Goal: Task Accomplishment & Management: Complete application form

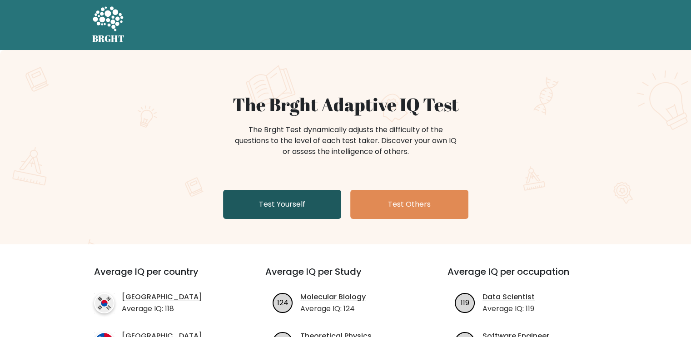
click at [287, 206] on link "Test Yourself" at bounding box center [282, 204] width 118 height 29
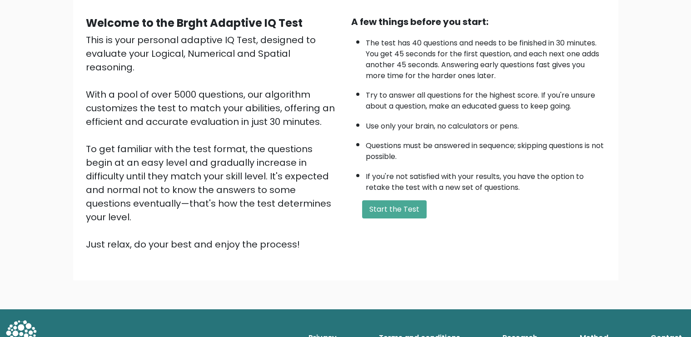
scroll to position [78, 0]
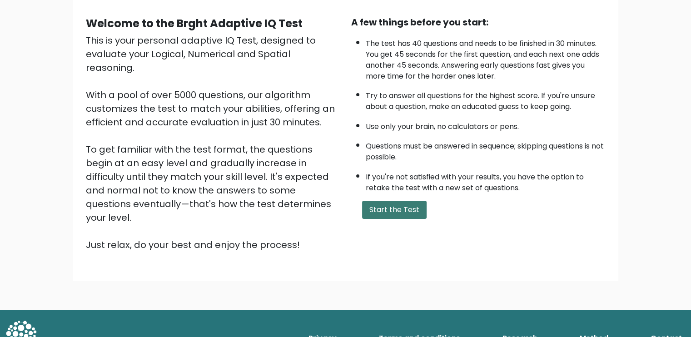
click at [390, 201] on button "Start the Test" at bounding box center [394, 210] width 64 height 18
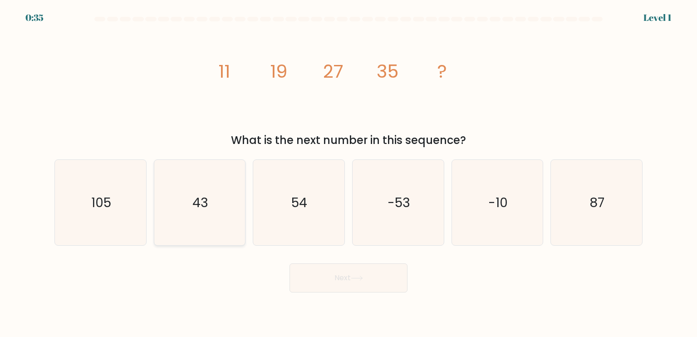
click at [199, 207] on text "43" at bounding box center [201, 202] width 16 height 18
click at [349, 173] on input "b. 43" at bounding box center [349, 170] width 0 height 5
radio input "true"
click at [319, 282] on button "Next" at bounding box center [349, 277] width 118 height 29
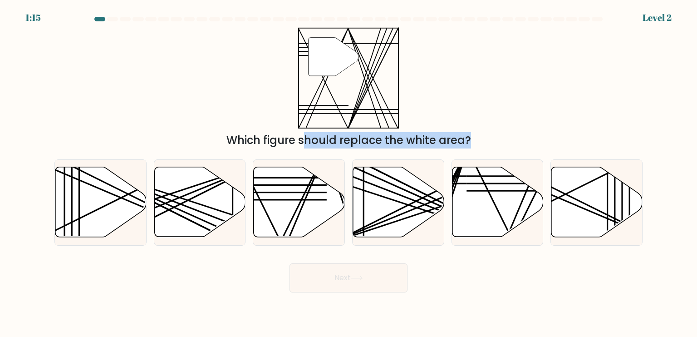
drag, startPoint x: 296, startPoint y: 203, endPoint x: 263, endPoint y: 111, distance: 97.7
click at [263, 111] on form at bounding box center [348, 155] width 697 height 276
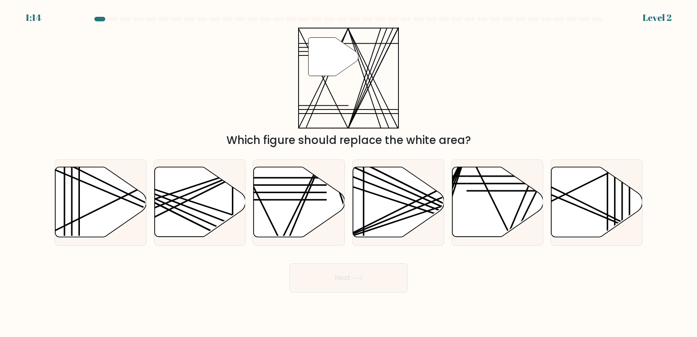
click at [263, 111] on div "" Which figure should replace the white area?" at bounding box center [348, 87] width 599 height 121
click at [306, 195] on line at bounding box center [288, 240] width 76 height 181
click at [349, 173] on input "c." at bounding box center [349, 170] width 0 height 5
radio input "true"
click at [346, 286] on button "Next" at bounding box center [349, 277] width 118 height 29
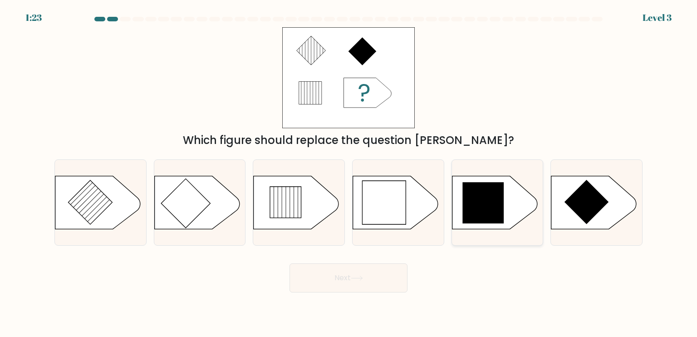
click at [490, 202] on icon at bounding box center [483, 202] width 41 height 41
click at [349, 173] on input "e." at bounding box center [349, 170] width 0 height 5
radio input "true"
click at [347, 278] on button "Next" at bounding box center [349, 277] width 118 height 29
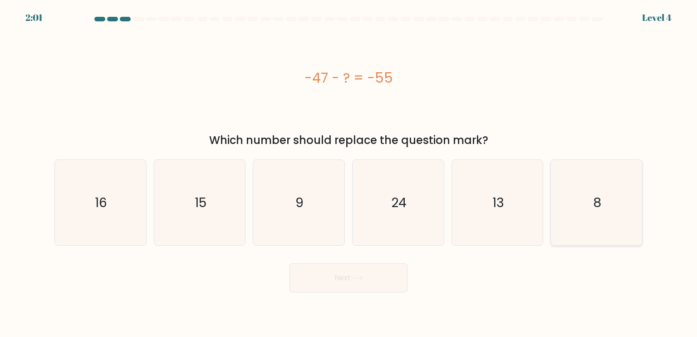
click at [588, 210] on icon "8" at bounding box center [596, 202] width 85 height 85
click at [349, 173] on input "f. 8" at bounding box center [349, 170] width 0 height 5
radio input "true"
click at [383, 285] on button "Next" at bounding box center [349, 277] width 118 height 29
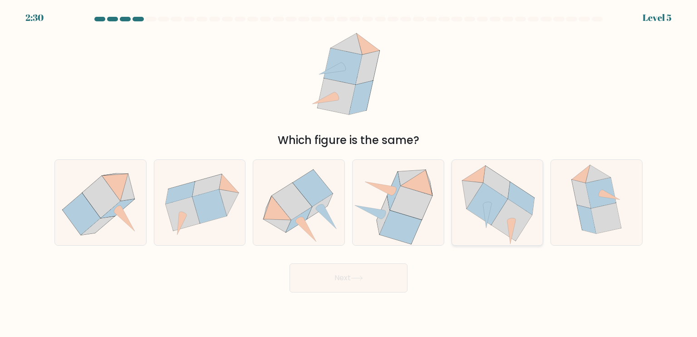
click at [489, 202] on icon at bounding box center [487, 203] width 9 height 3
click at [349, 173] on input "e." at bounding box center [349, 170] width 0 height 5
radio input "true"
click at [367, 273] on button "Next" at bounding box center [349, 277] width 118 height 29
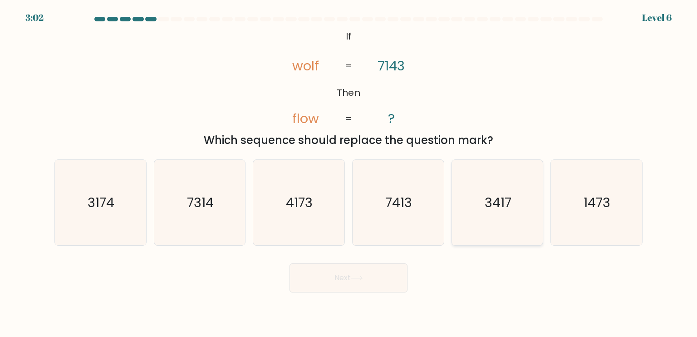
click at [479, 201] on icon "3417" at bounding box center [497, 202] width 85 height 85
click at [349, 173] on input "e. 3417" at bounding box center [349, 170] width 0 height 5
radio input "true"
click at [376, 266] on button "Next" at bounding box center [349, 277] width 118 height 29
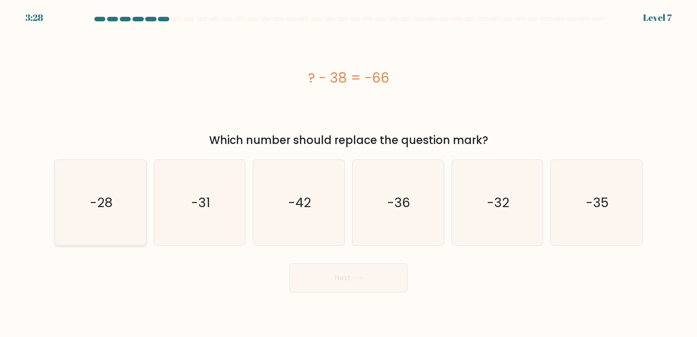
click at [97, 208] on text "-28" at bounding box center [101, 202] width 23 height 18
click at [349, 173] on input "a. -28" at bounding box center [349, 170] width 0 height 5
radio input "true"
click at [316, 282] on button "Next" at bounding box center [349, 277] width 118 height 29
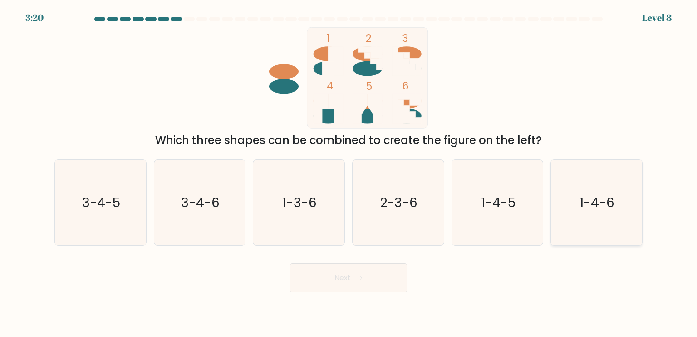
click at [582, 209] on text "1-4-6" at bounding box center [597, 202] width 35 height 18
click at [349, 173] on input "f. 1-4-6" at bounding box center [349, 170] width 0 height 5
radio input "true"
click at [355, 279] on icon at bounding box center [357, 278] width 12 height 5
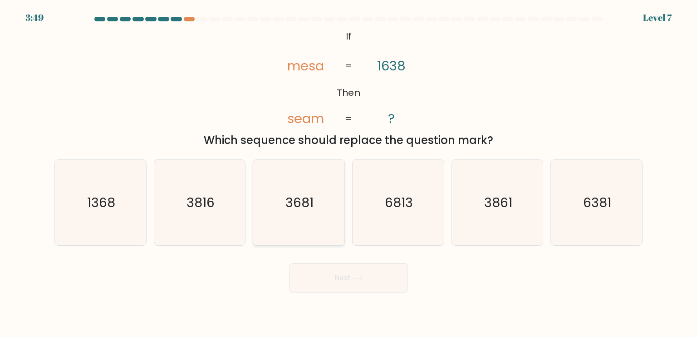
click at [275, 207] on icon "3681" at bounding box center [298, 202] width 85 height 85
click at [349, 173] on input "c. 3681" at bounding box center [349, 170] width 0 height 5
radio input "true"
click at [320, 285] on button "Next" at bounding box center [349, 277] width 118 height 29
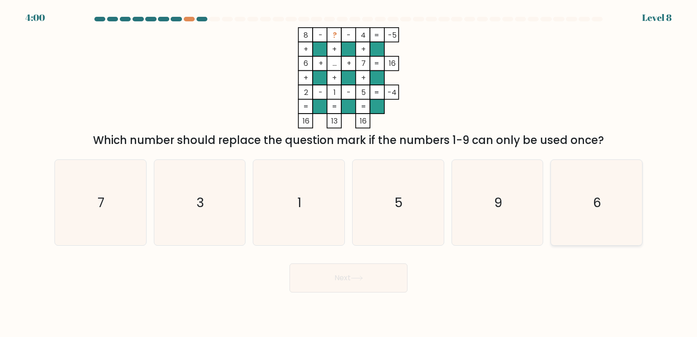
click at [565, 188] on icon "6" at bounding box center [596, 202] width 85 height 85
click at [349, 173] on input "f. 6" at bounding box center [349, 170] width 0 height 5
radio input "true"
click at [206, 182] on icon "3" at bounding box center [199, 202] width 85 height 85
click at [349, 173] on input "b. 3" at bounding box center [349, 170] width 0 height 5
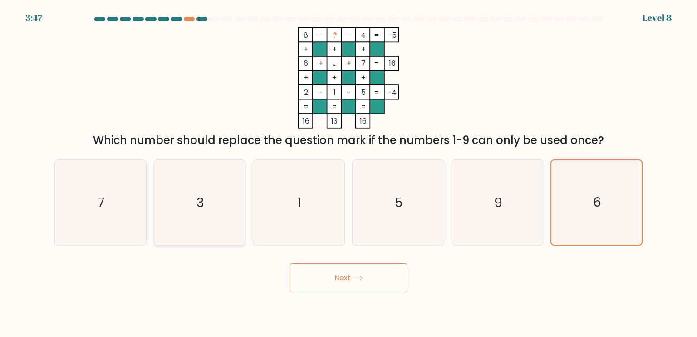
radio input "true"
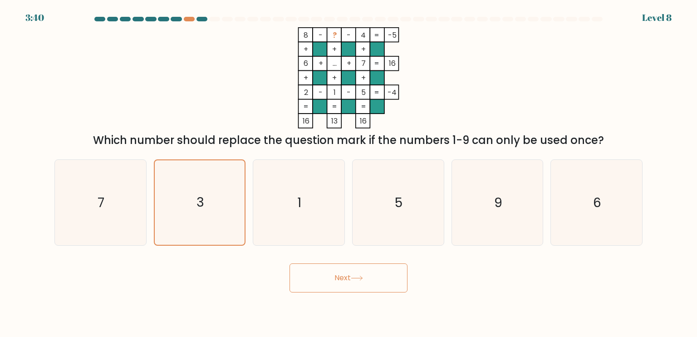
click at [360, 285] on button "Next" at bounding box center [349, 277] width 118 height 29
